Goal: Task Accomplishment & Management: Use online tool/utility

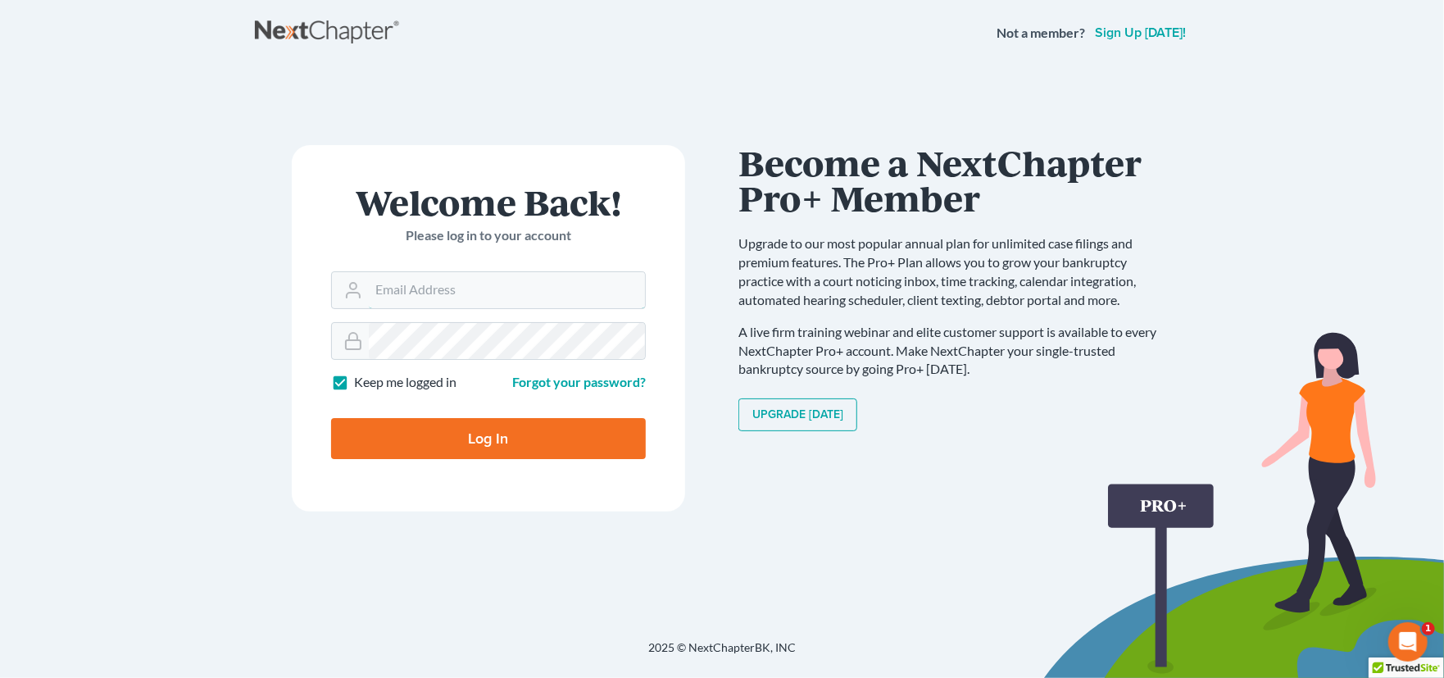
type input "[PERSON_NAME][EMAIL_ADDRESS][PERSON_NAME][DOMAIN_NAME]"
click at [506, 447] on input "Log In" at bounding box center [488, 438] width 315 height 41
type input "Thinking..."
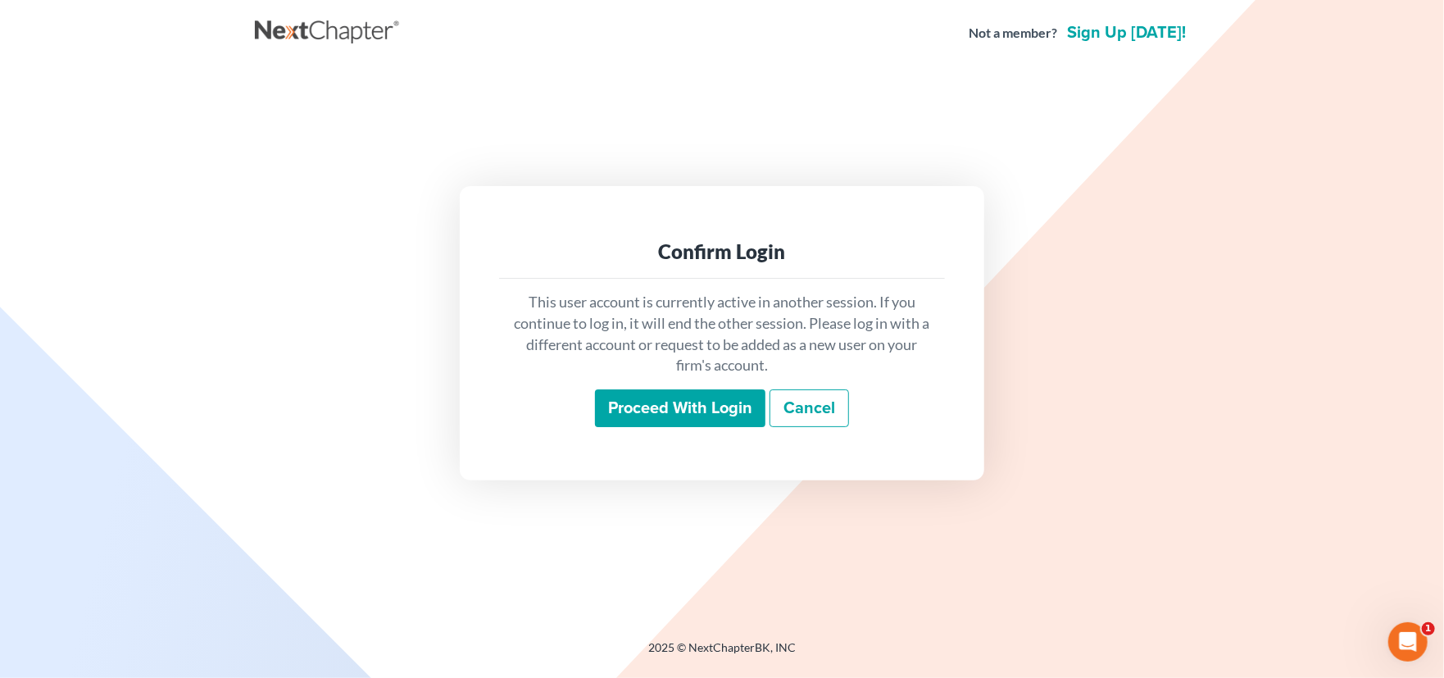
click at [647, 406] on input "Proceed with login" at bounding box center [680, 408] width 170 height 38
